Goal: Answer question/provide support

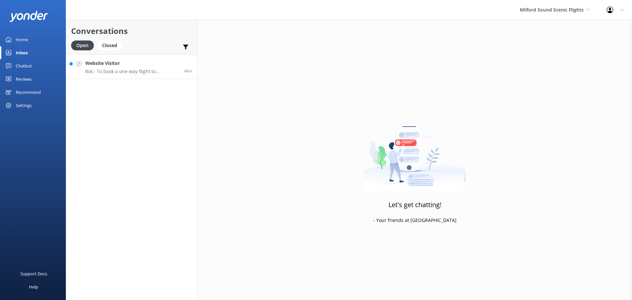
click at [131, 77] on link "Website Visitor Bot: - To book a one-way flight to [GEOGRAPHIC_DATA] / [GEOGRAP…" at bounding box center [131, 66] width 131 height 25
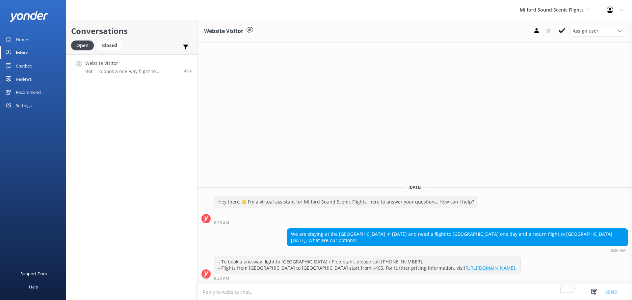
click at [562, 32] on use at bounding box center [562, 30] width 7 height 5
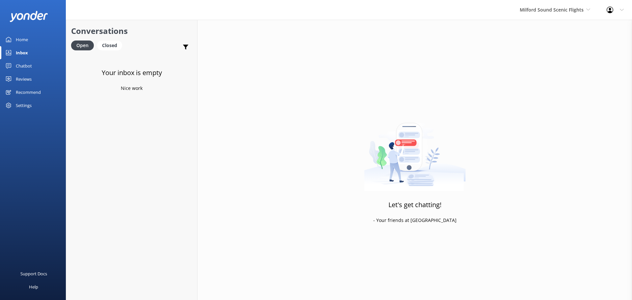
click at [574, 3] on div "Milford Sound Scenic Flights [GEOGRAPHIC_DATA] Scenic Flights The Helicopter Li…" at bounding box center [555, 10] width 87 height 20
click at [553, 27] on link "Milford Sound Scenic Flights" at bounding box center [545, 28] width 66 height 16
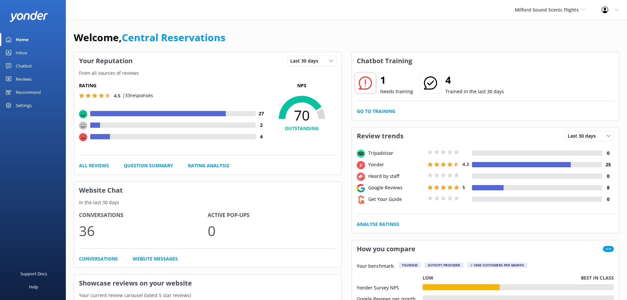
click at [26, 50] on div "Inbox" at bounding box center [22, 52] width 12 height 13
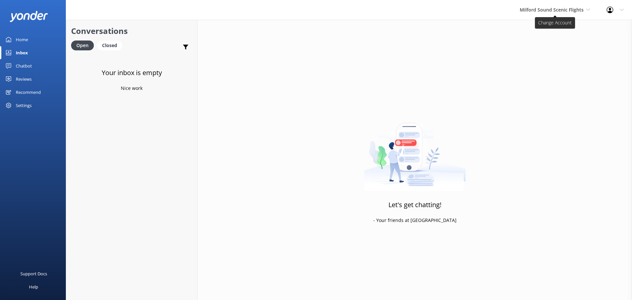
click at [557, 11] on span "Milford Sound Scenic Flights" at bounding box center [552, 10] width 64 height 6
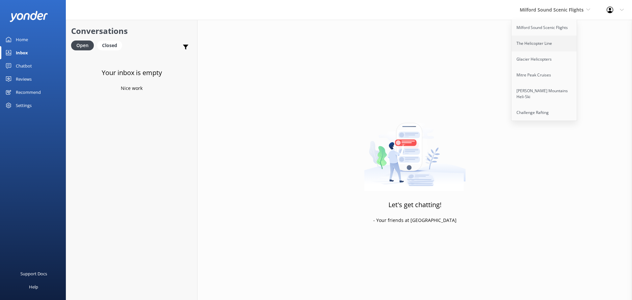
click at [549, 44] on link "The Helicopter Line" at bounding box center [545, 44] width 66 height 16
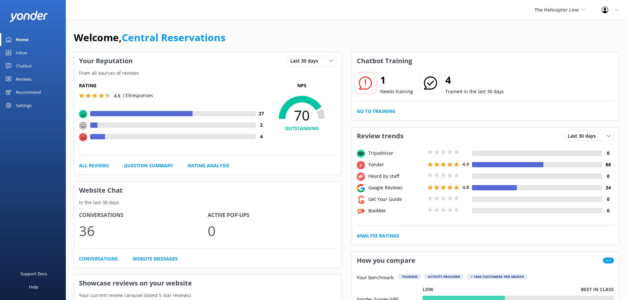
click at [24, 52] on div "Inbox" at bounding box center [22, 52] width 12 height 13
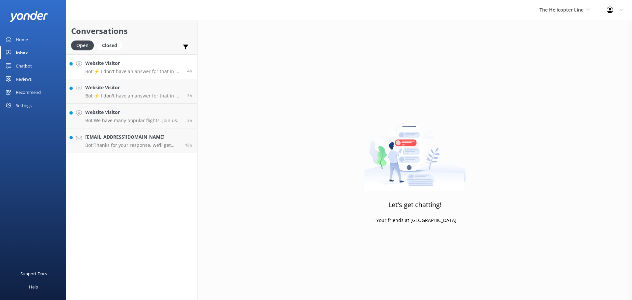
click at [127, 62] on h4 "Website Visitor" at bounding box center [133, 63] width 97 height 7
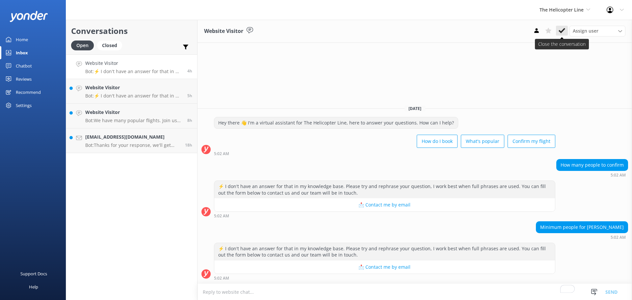
click at [562, 32] on use at bounding box center [562, 30] width 7 height 5
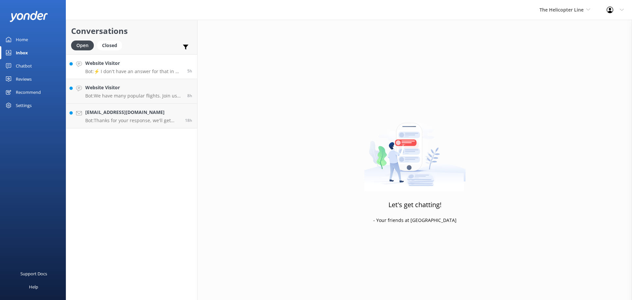
click at [148, 67] on div "Website Visitor Bot: ⚡ I don't have an answer for that in my knowledge base. Pl…" at bounding box center [133, 67] width 97 height 14
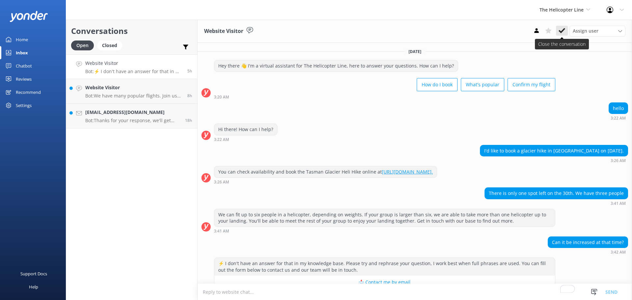
click at [564, 33] on icon at bounding box center [562, 30] width 7 height 7
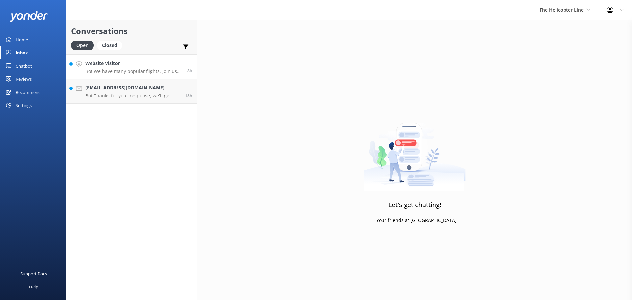
click at [148, 67] on div "Website Visitor Bot: We have many popular flights. Join us in [GEOGRAPHIC_DATA]…" at bounding box center [133, 67] width 97 height 14
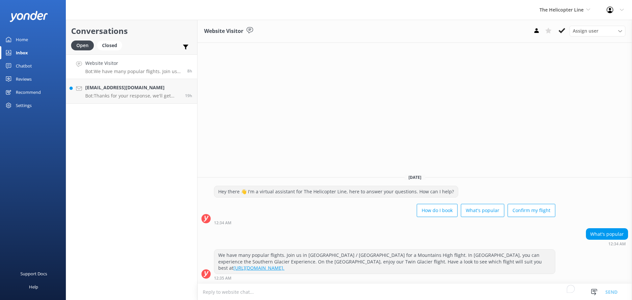
click at [153, 67] on h4 "Website Visitor" at bounding box center [133, 63] width 97 height 7
click at [560, 36] on button at bounding box center [562, 31] width 12 height 10
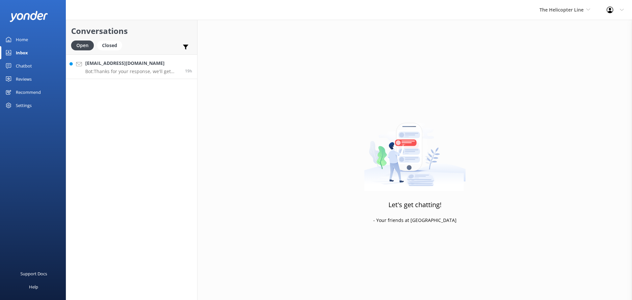
click at [143, 55] on link "poiuyet@hotmail.com Bot: Thanks for your response, we'll get back to you as soo…" at bounding box center [131, 66] width 131 height 25
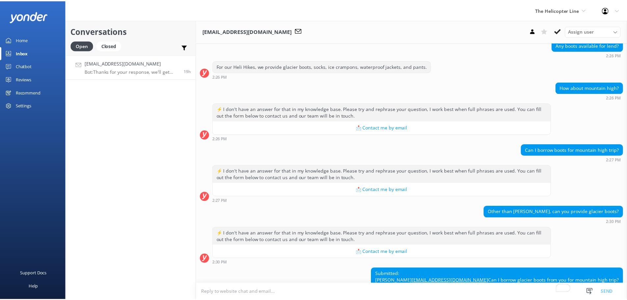
scroll to position [110, 0]
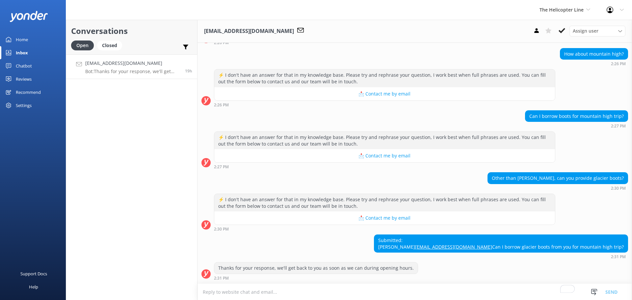
drag, startPoint x: 162, startPoint y: 253, endPoint x: 159, endPoint y: 255, distance: 3.6
click at [162, 253] on div "Conversations Open Closed Important Assigned to me Unassigned poiuyet@hotmail.c…" at bounding box center [132, 160] width 132 height 280
click at [143, 198] on div "Conversations Open Closed Important Assigned to me Unassigned poiuyet@hotmail.c…" at bounding box center [132, 160] width 132 height 280
click at [564, 14] on div "The Helicopter Line Milford Sound Scenic Flights The Helicopter Line Glacier He…" at bounding box center [564, 10] width 67 height 20
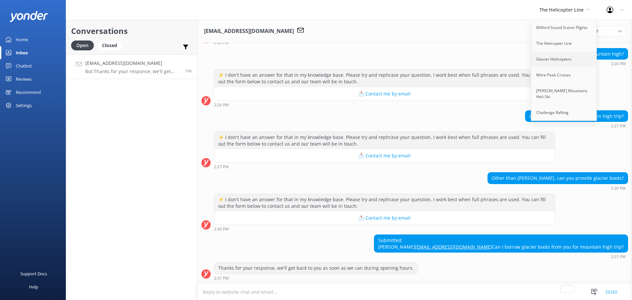
click at [568, 62] on link "Glacier Helicopters" at bounding box center [564, 59] width 66 height 16
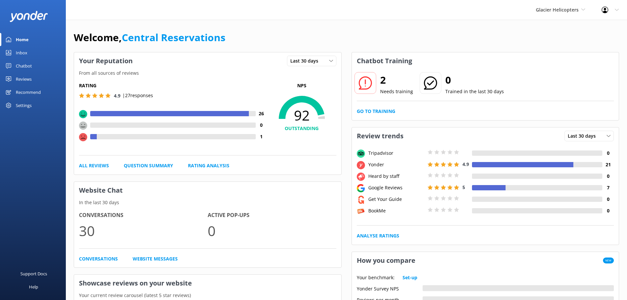
click at [19, 52] on div "Inbox" at bounding box center [22, 52] width 12 height 13
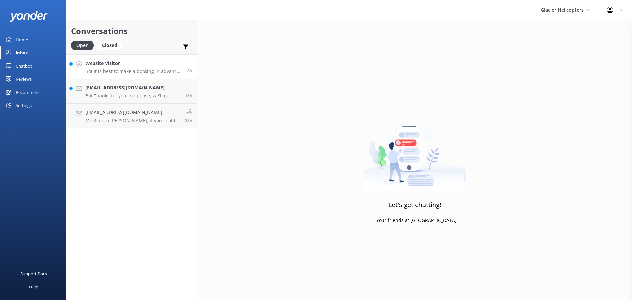
click at [153, 68] on div "Website Visitor Bot: It is best to make a booking in advance to avoid disappoin…" at bounding box center [133, 67] width 97 height 14
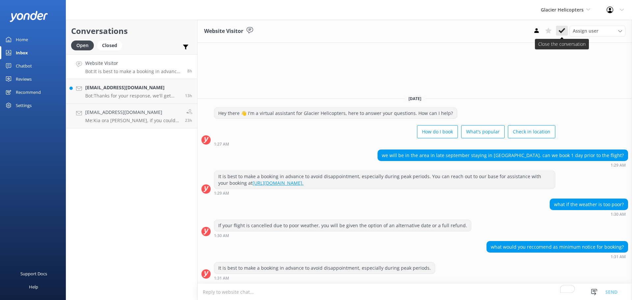
click at [565, 31] on icon at bounding box center [562, 30] width 7 height 7
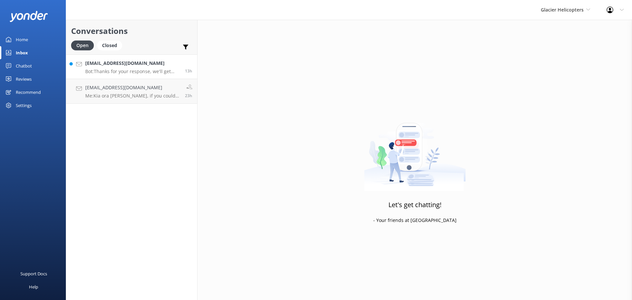
click at [141, 68] on div "[EMAIL_ADDRESS][DOMAIN_NAME] Bot: Thanks for your response, we'll get back to y…" at bounding box center [132, 67] width 95 height 14
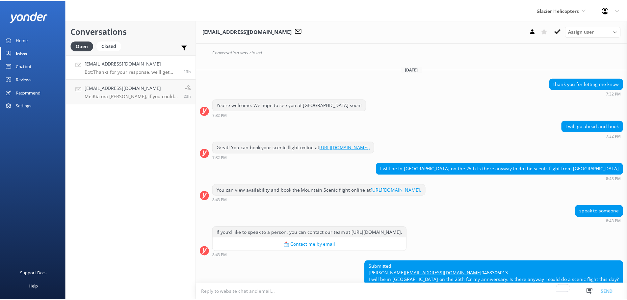
scroll to position [520, 0]
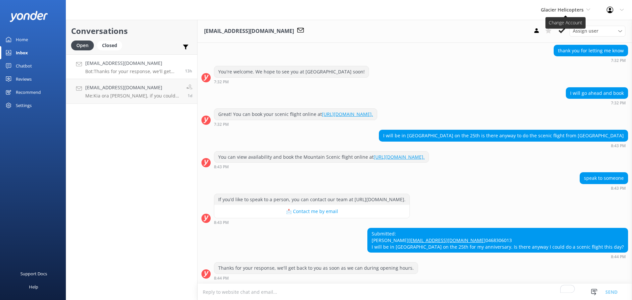
click at [566, 11] on span "Glacier Helicopters" at bounding box center [562, 10] width 43 height 6
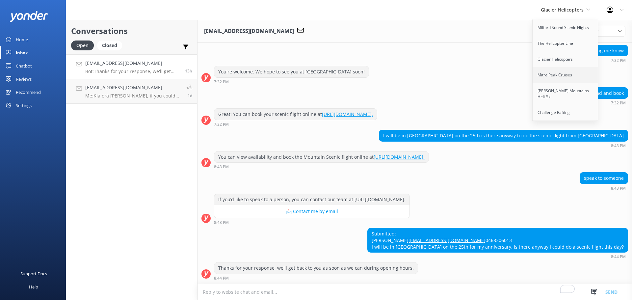
click at [557, 82] on link "Mitre Peak Cruises" at bounding box center [566, 75] width 66 height 16
